Goal: Check status

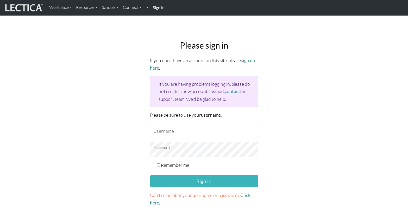
type input "garrettf"
click at [200, 182] on button "Sign in" at bounding box center [204, 181] width 108 height 12
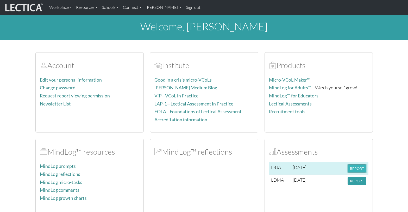
click at [355, 169] on button "REPORT" at bounding box center [356, 169] width 19 height 8
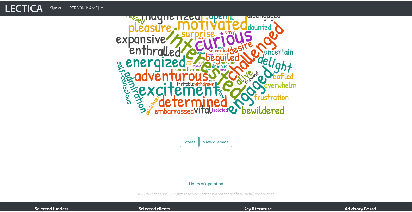
scroll to position [2065, 0]
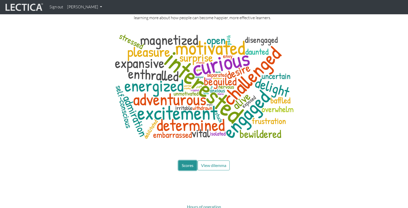
click at [191, 163] on button "Scores" at bounding box center [187, 166] width 18 height 10
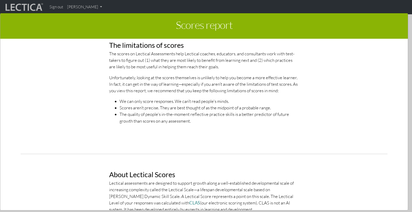
scroll to position [0, 0]
